Goal: Information Seeking & Learning: Find contact information

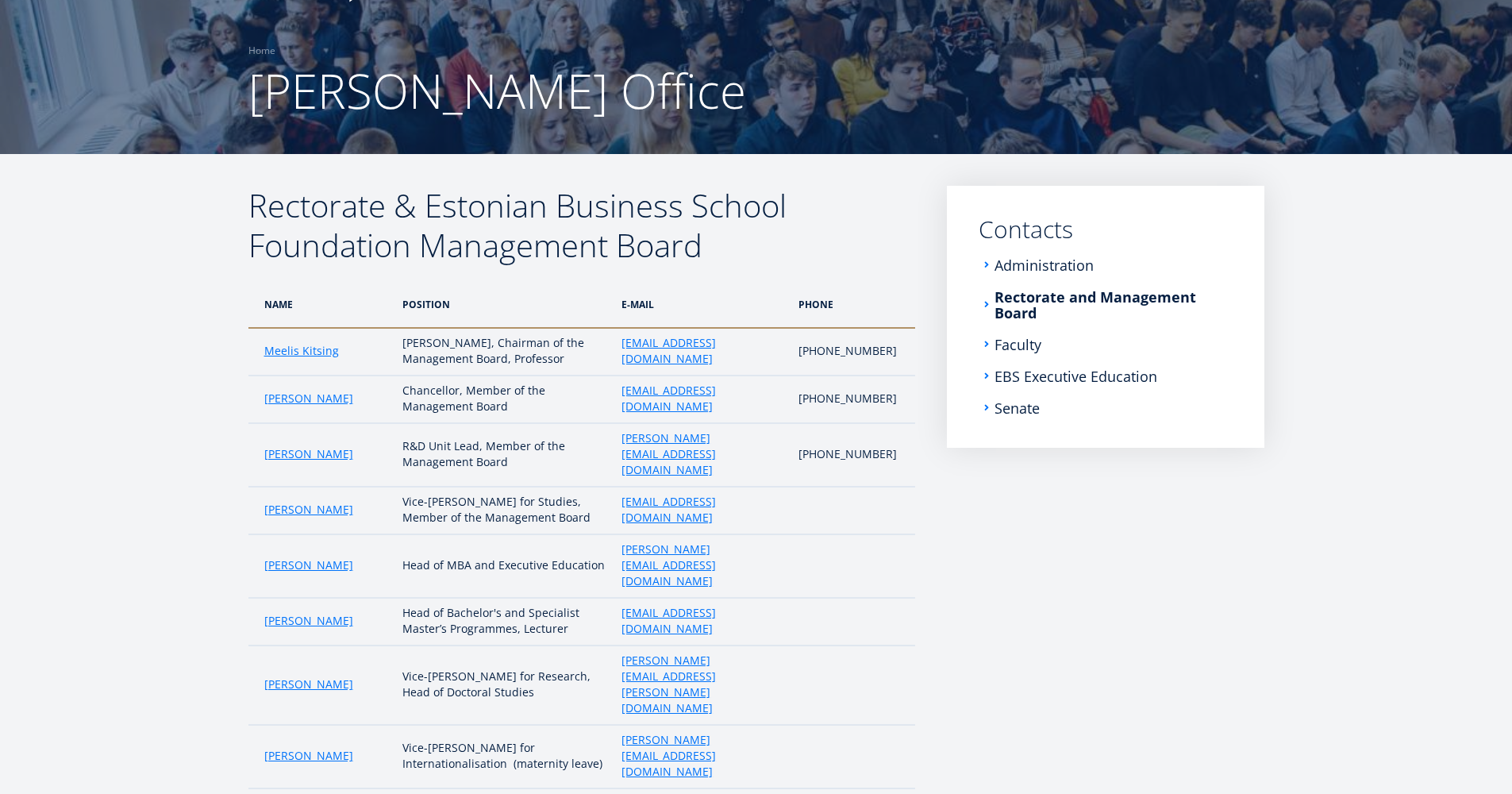
scroll to position [103, 0]
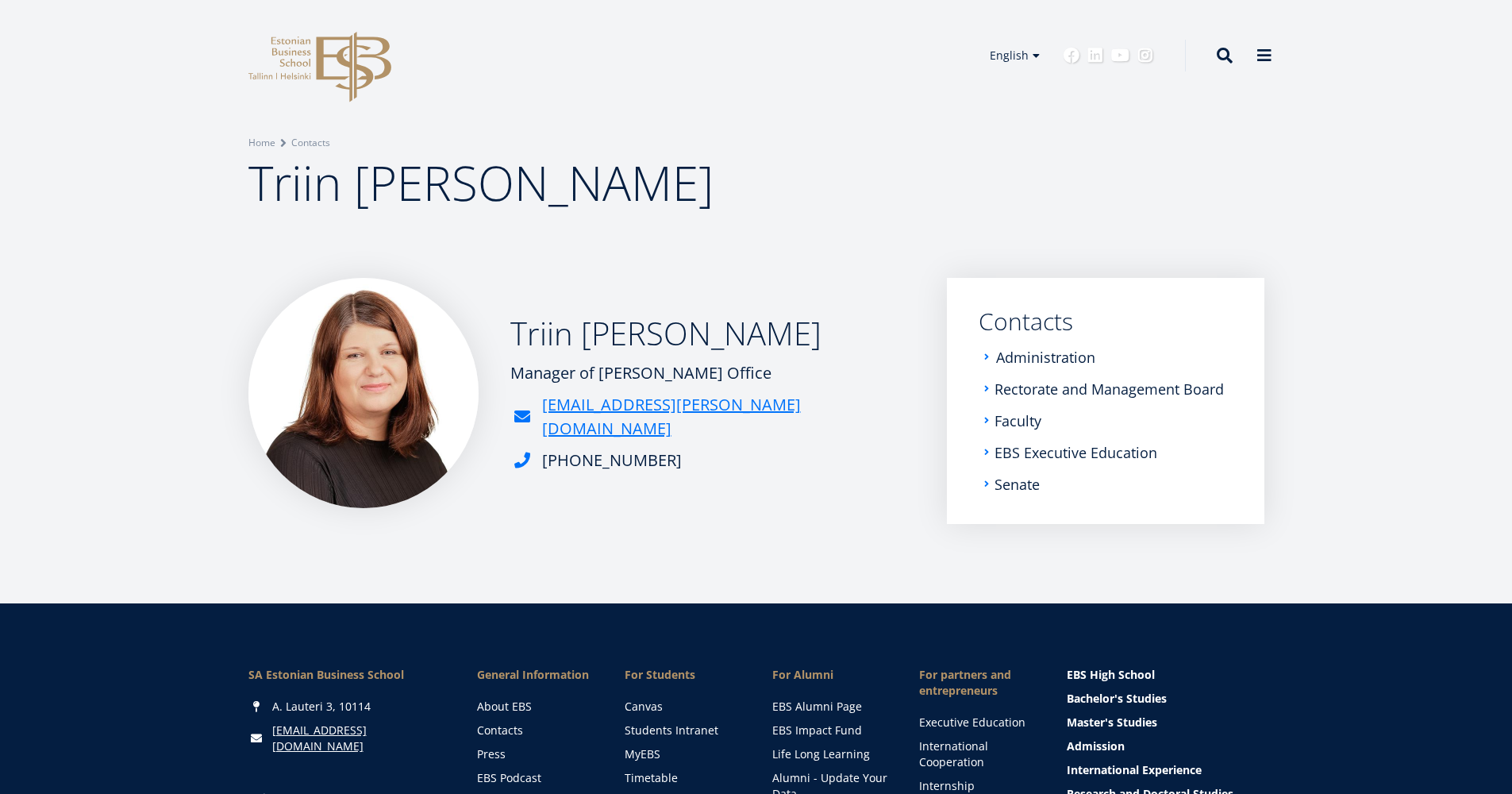
click at [1054, 358] on link "Administration" at bounding box center [1046, 358] width 99 height 16
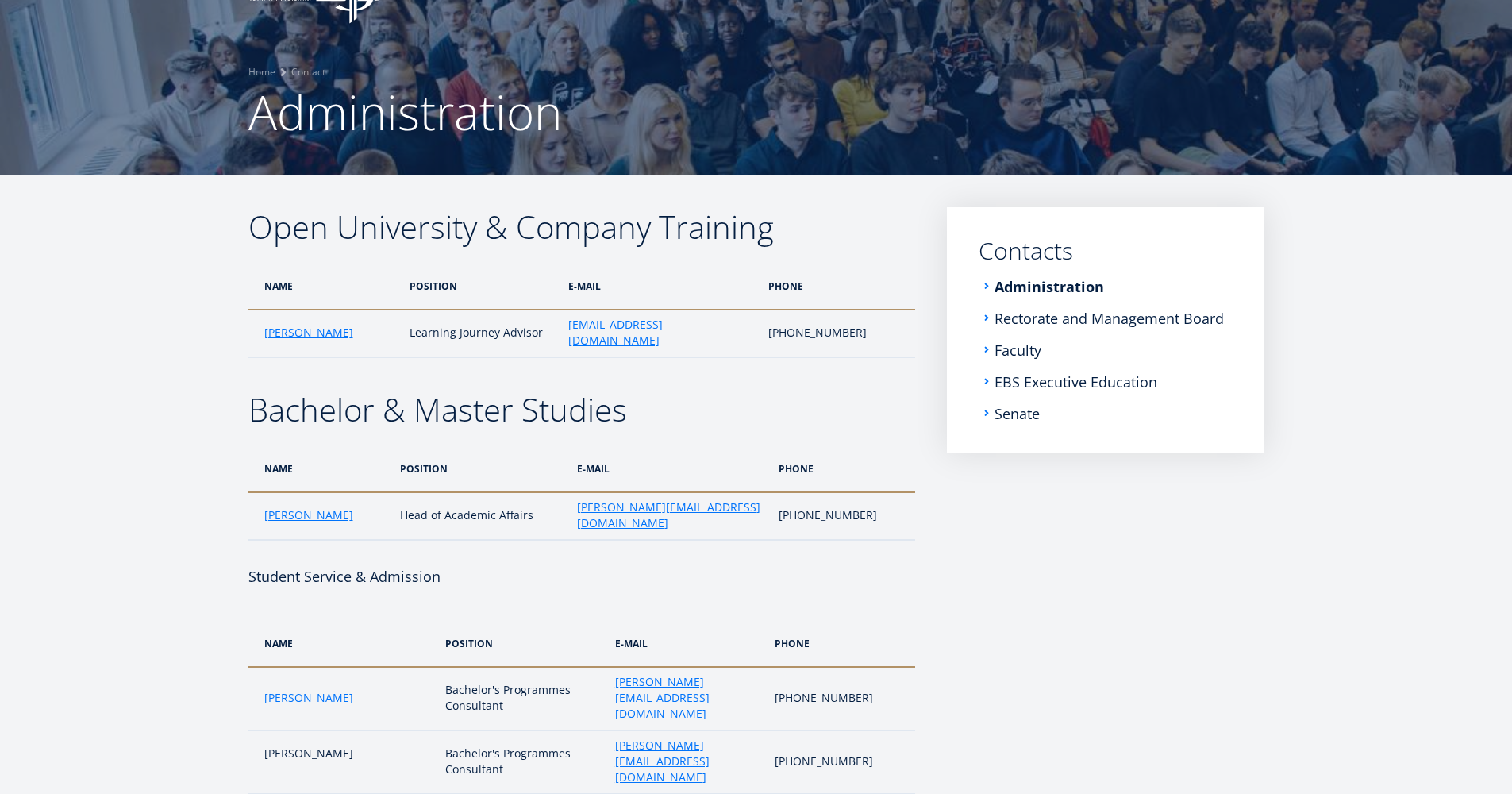
scroll to position [107, 0]
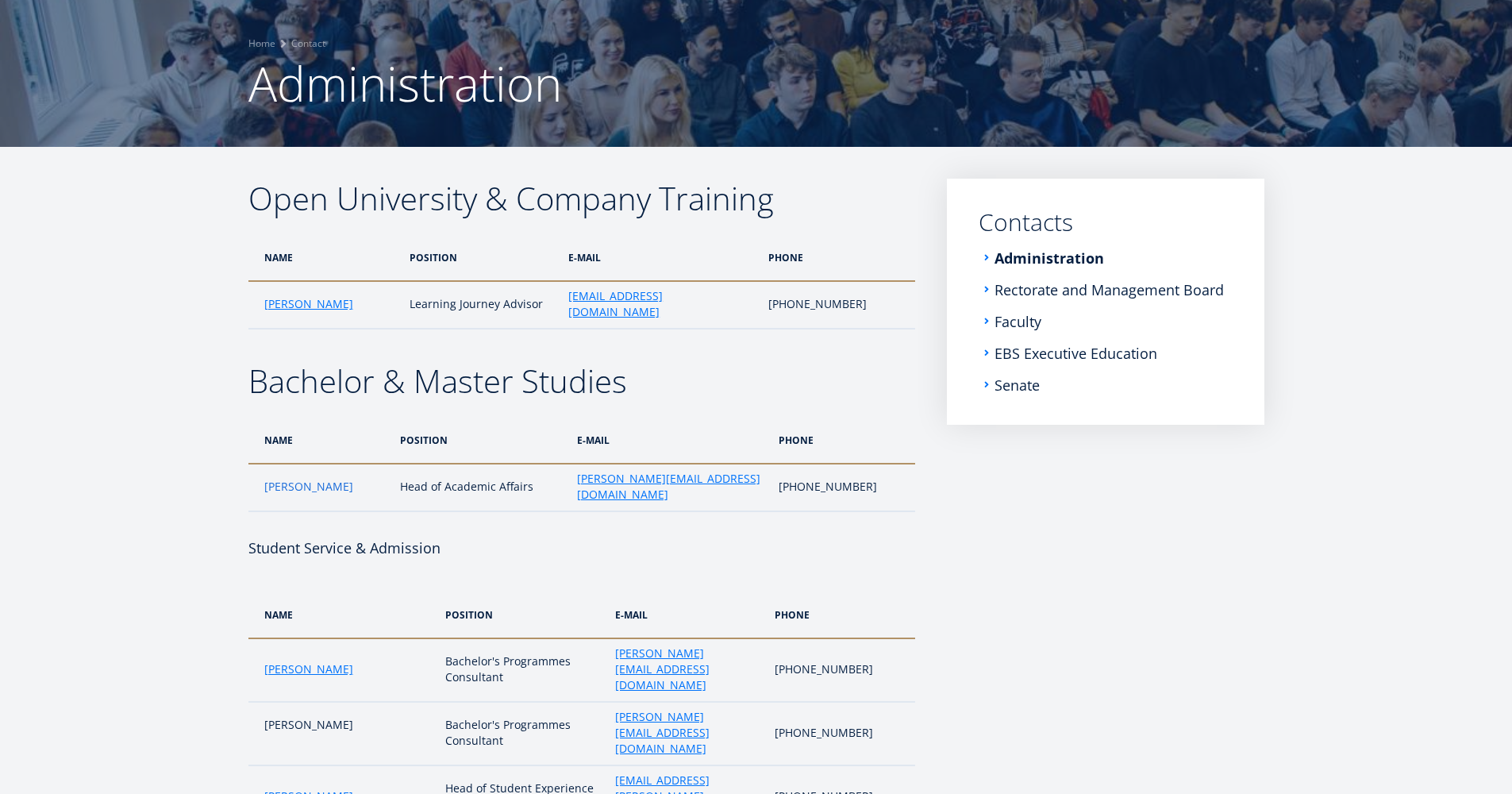
click at [305, 479] on link "[PERSON_NAME]" at bounding box center [309, 487] width 89 height 16
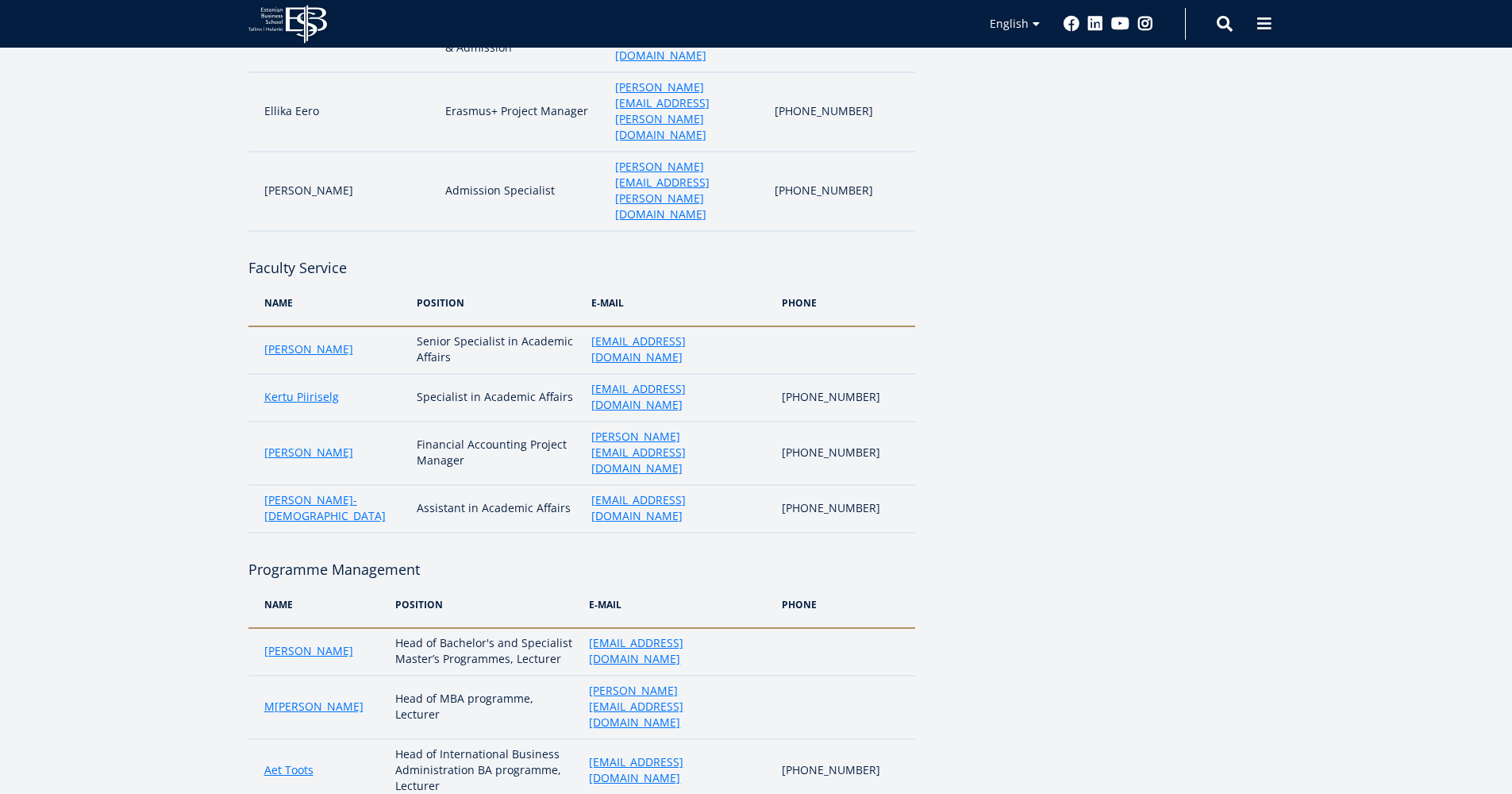
scroll to position [951, 0]
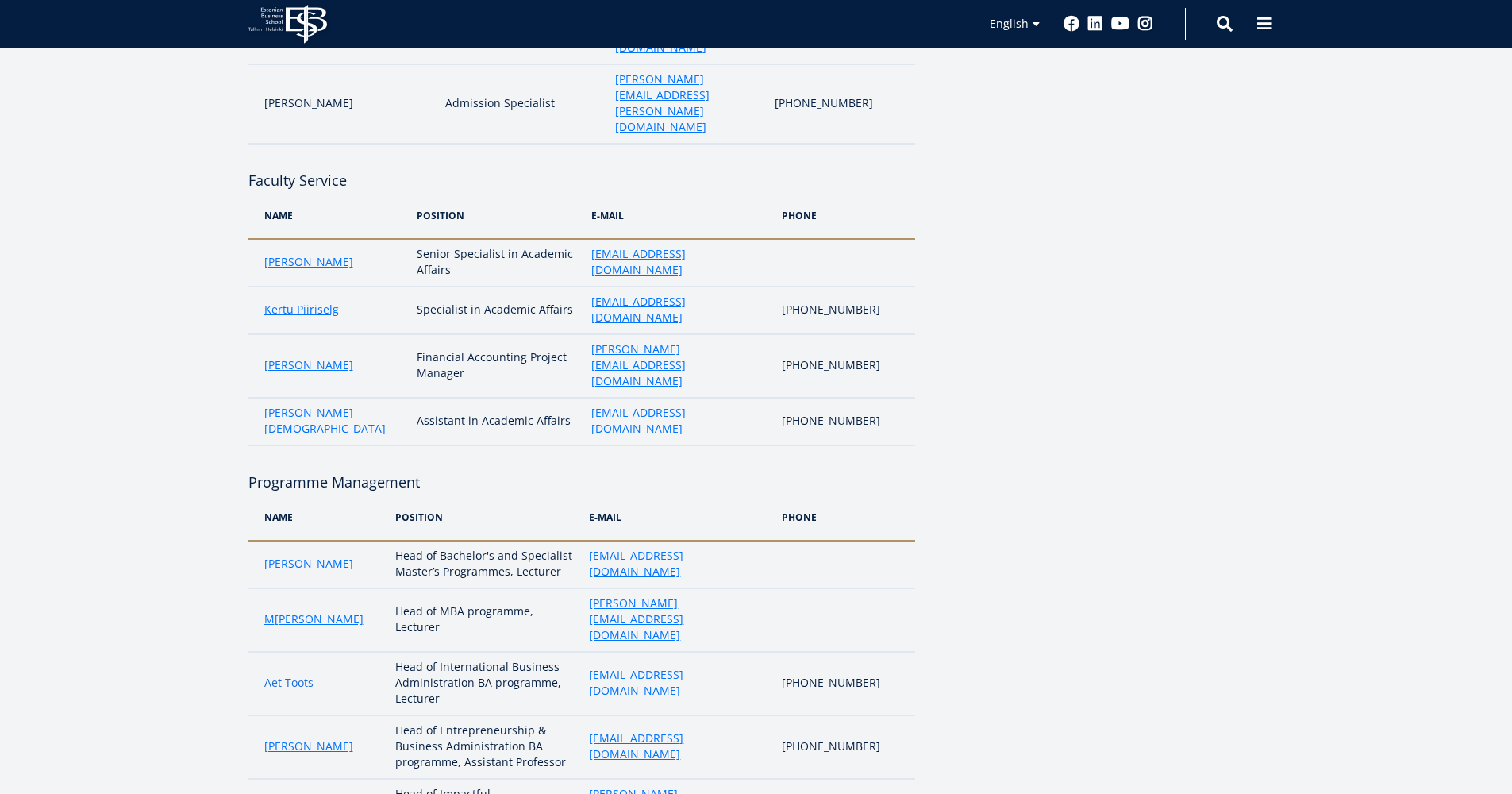
click at [284, 675] on link "Aet Toots" at bounding box center [288, 683] width 49 height 16
click at [304, 738] on link "[PERSON_NAME]" at bounding box center [309, 746] width 89 height 16
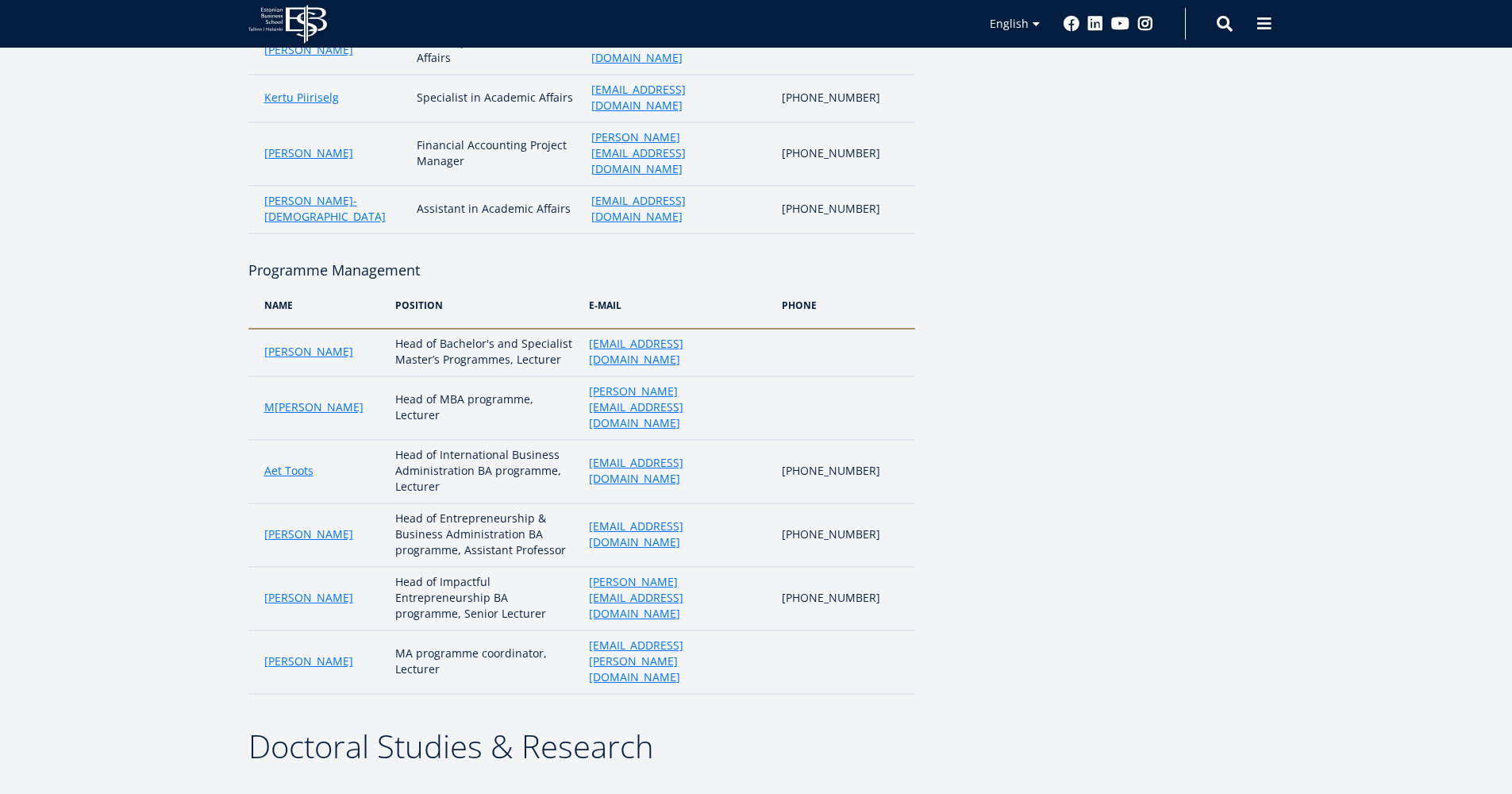
scroll to position [1181, 0]
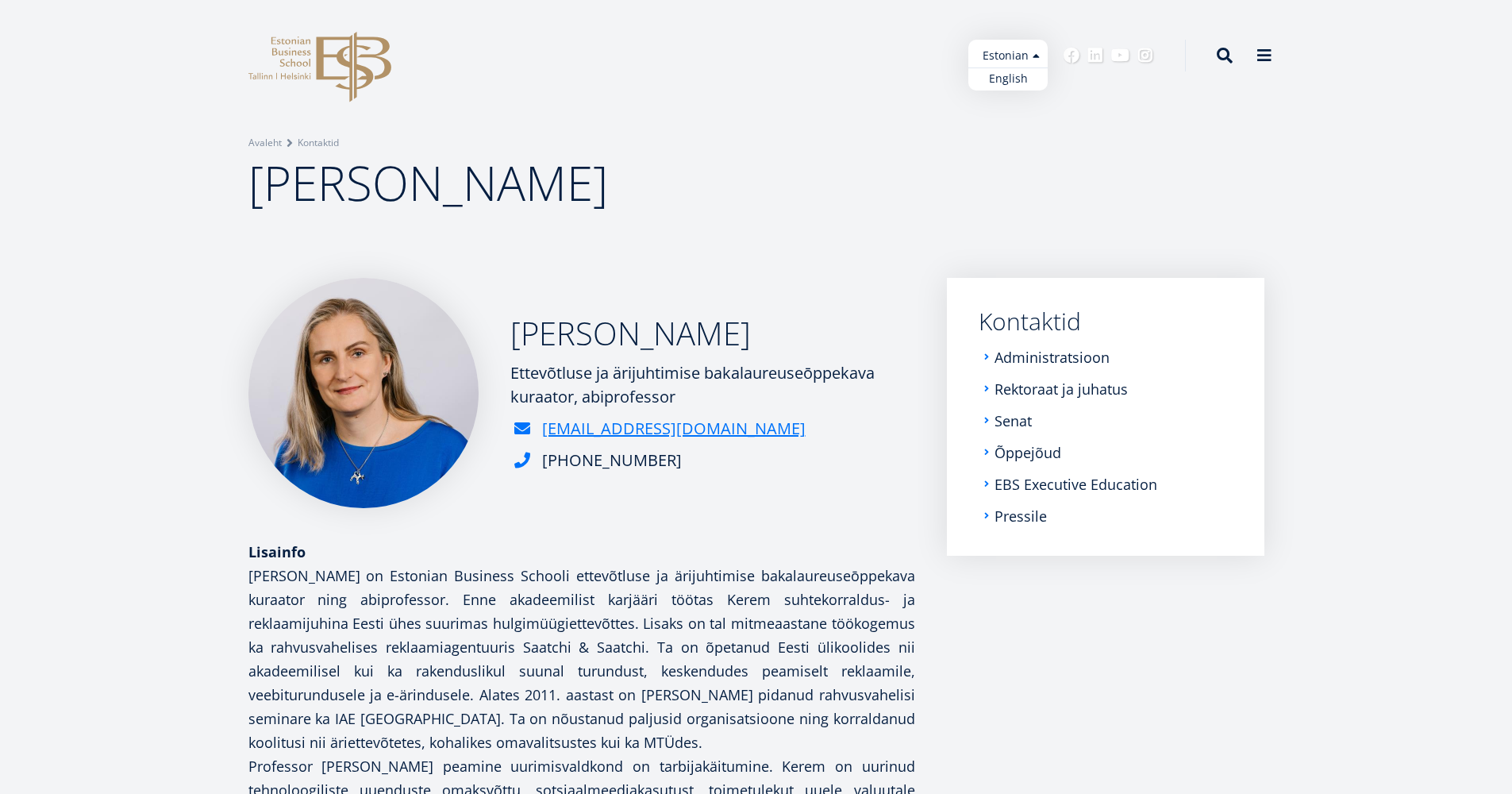
click at [1027, 58] on ul "Estonian English" at bounding box center [1007, 65] width 79 height 51
click at [1018, 78] on link "English" at bounding box center [1007, 79] width 79 height 23
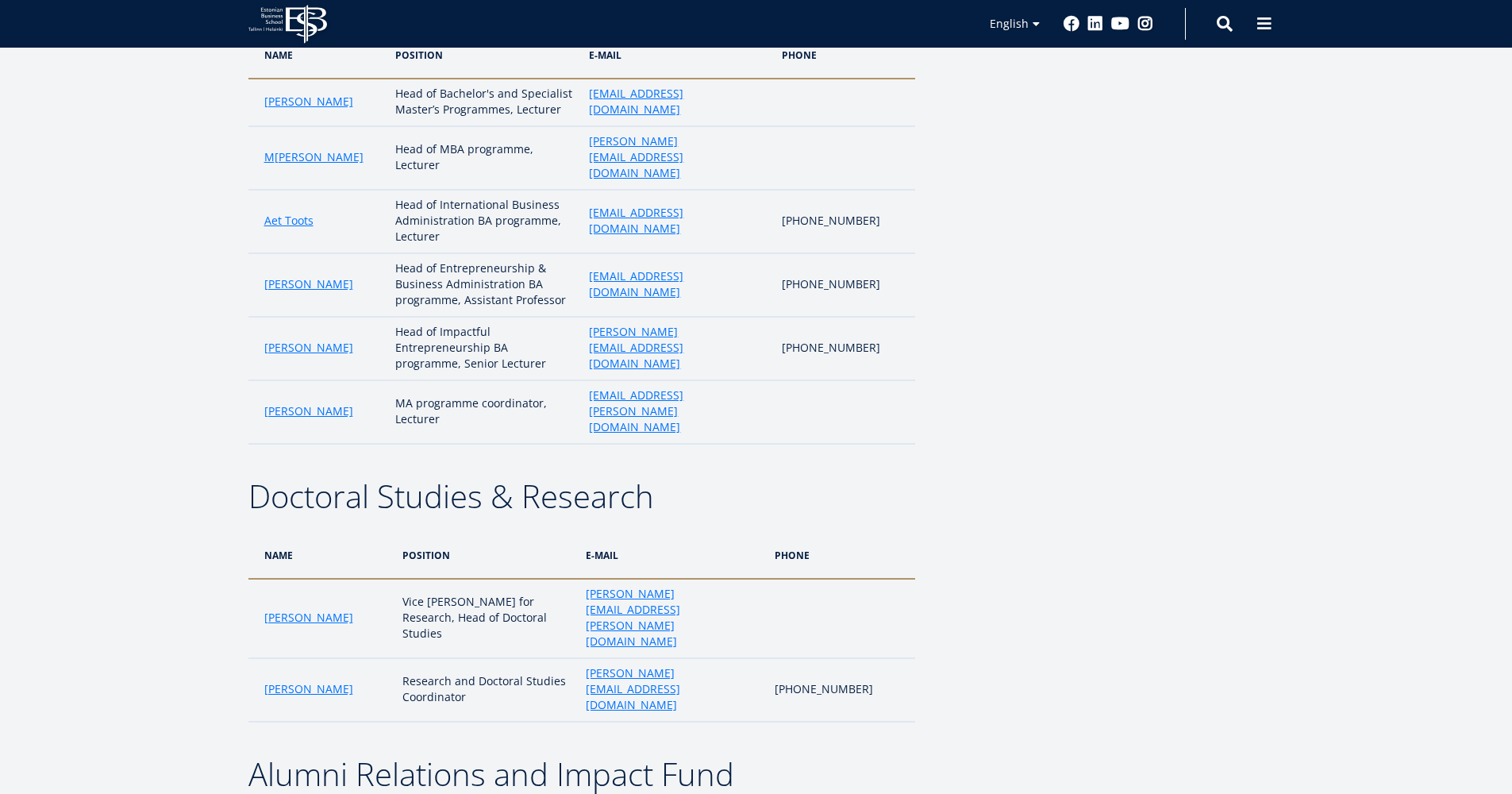
scroll to position [1417, 0]
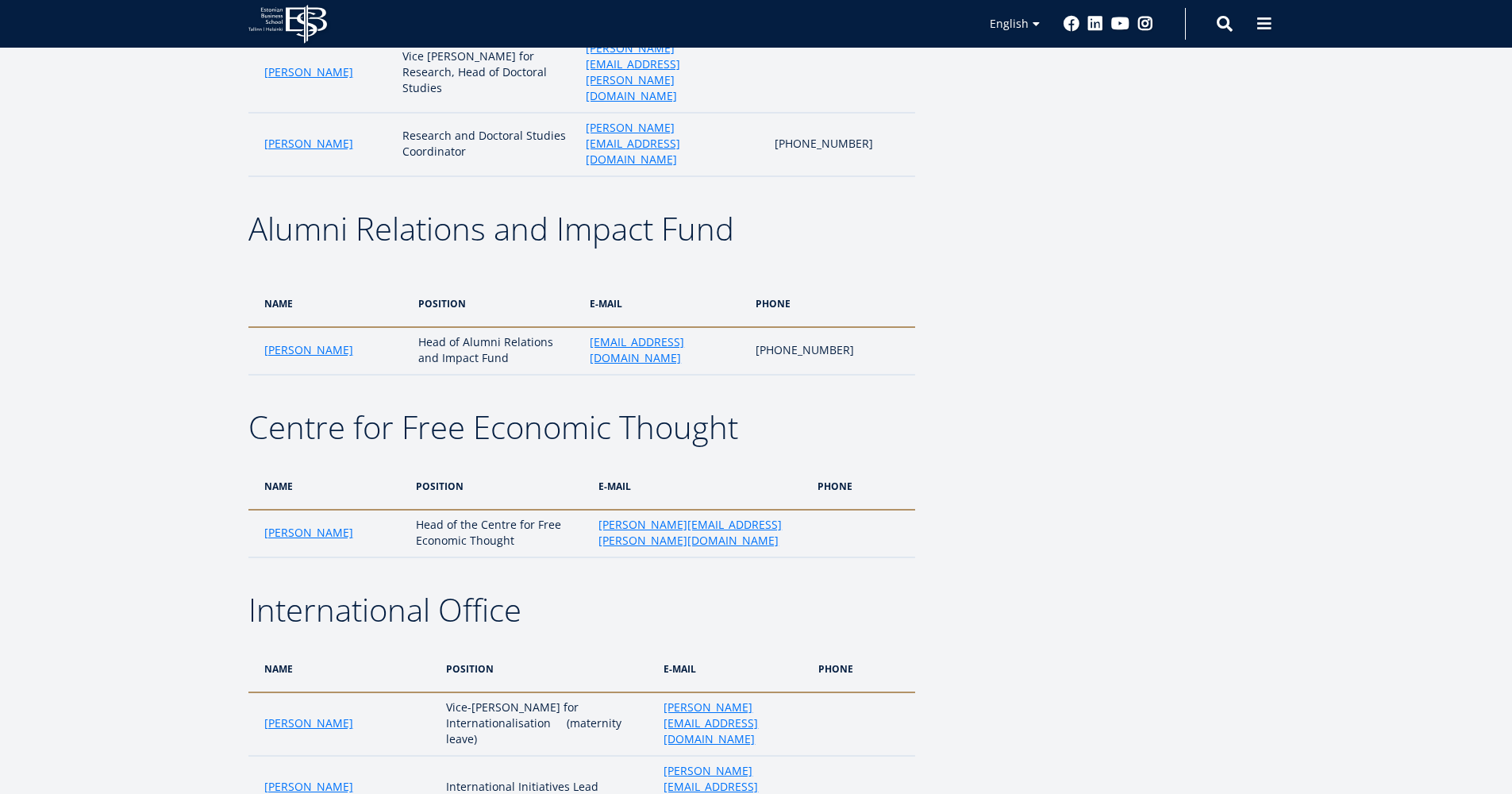
scroll to position [2019, 0]
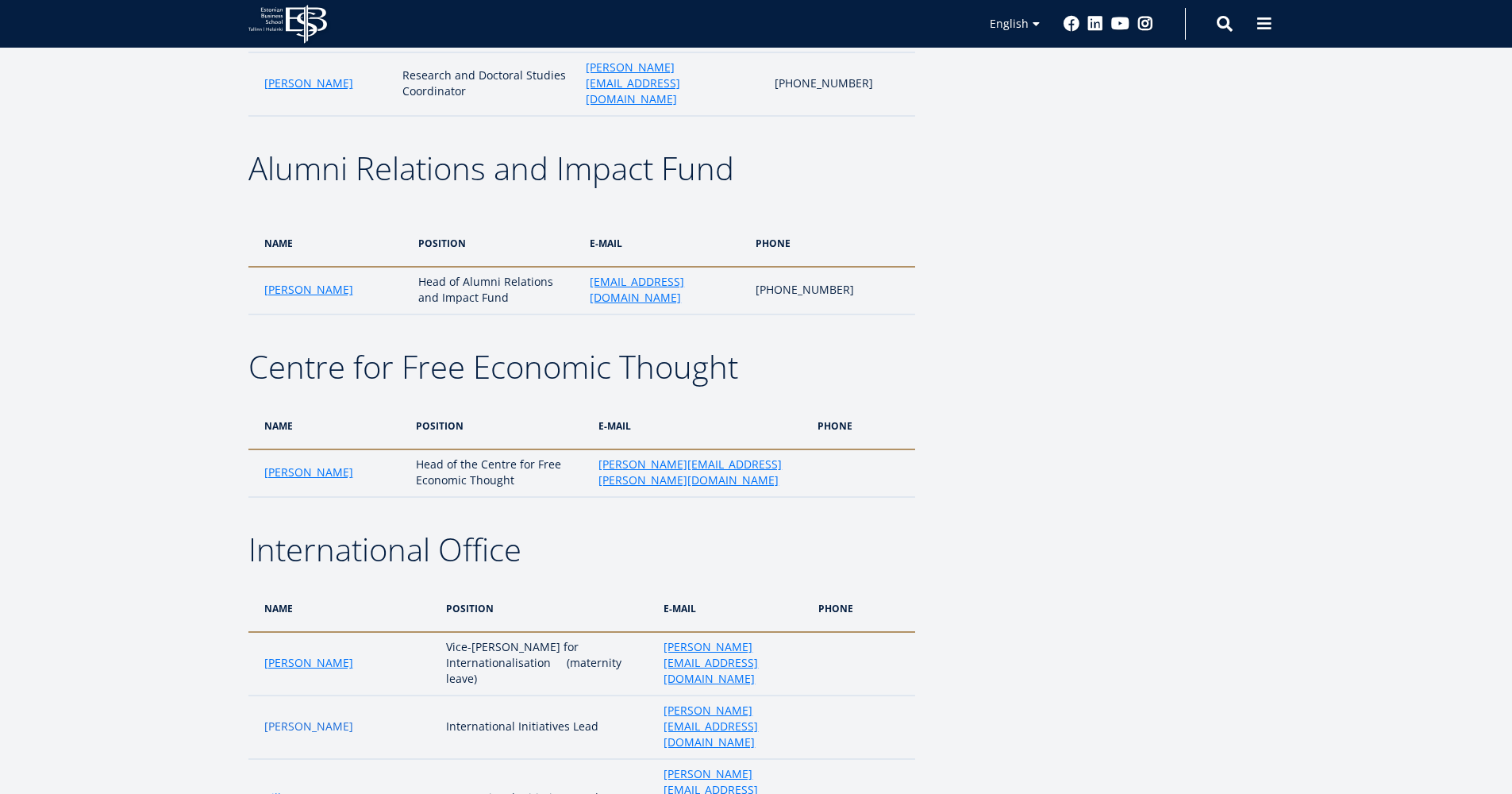
click at [298, 719] on link "Karolina Kuusik" at bounding box center [309, 727] width 89 height 16
click at [325, 790] on link "Kille-Ingeri Liivoja" at bounding box center [322, 798] width 116 height 16
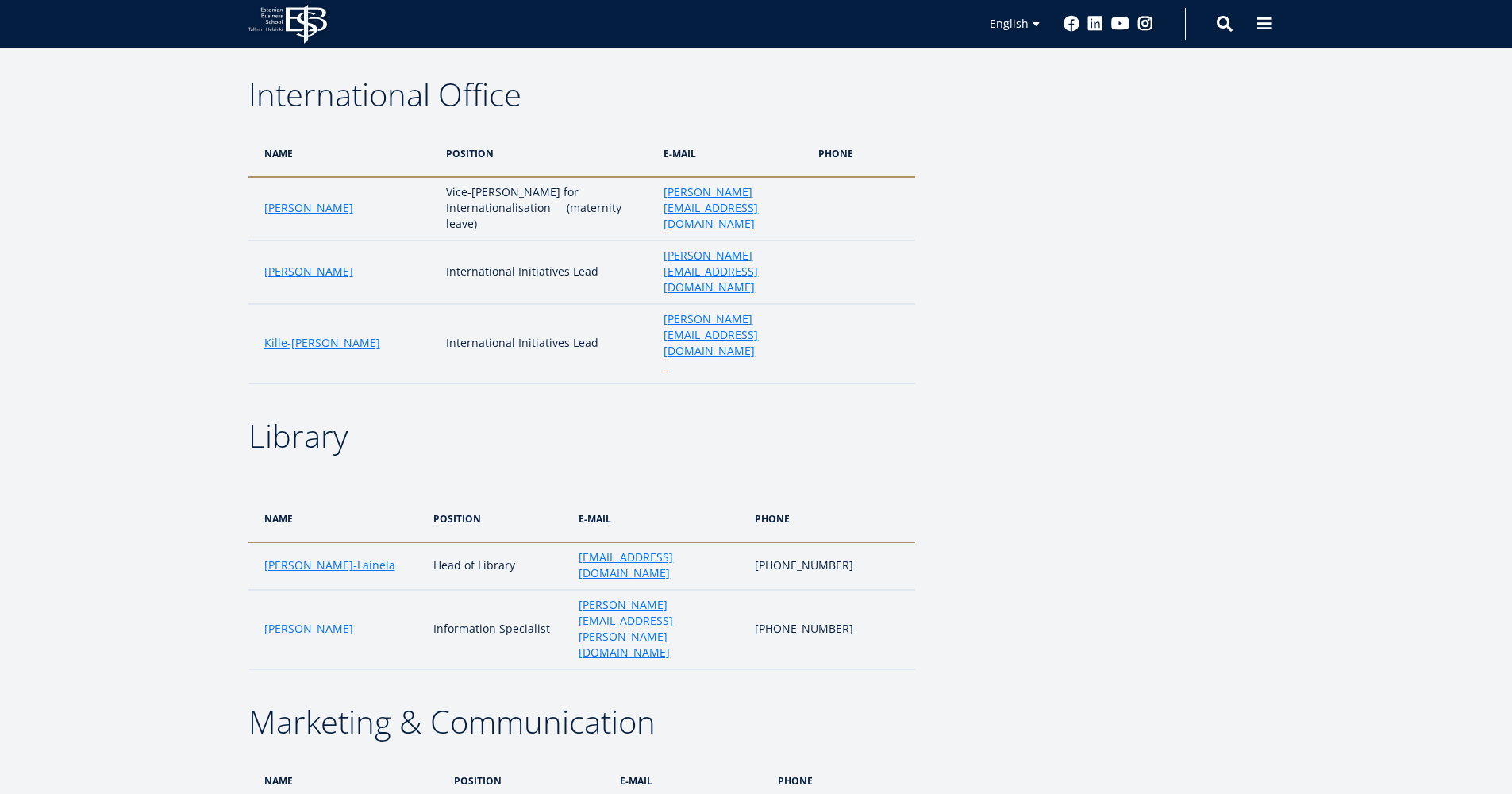
scroll to position [2520, 0]
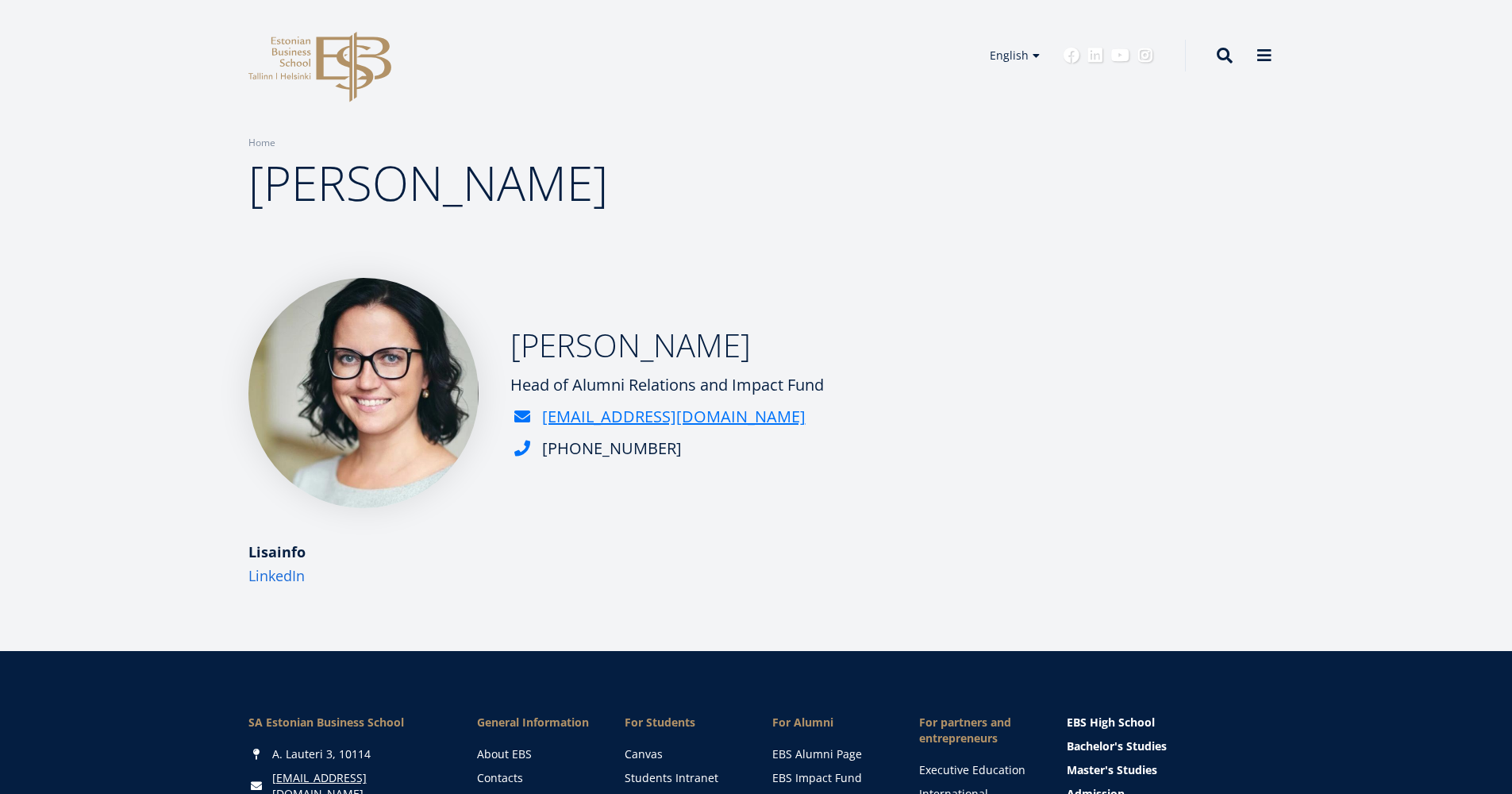
click at [284, 578] on link "LinkedIn" at bounding box center [277, 575] width 57 height 24
